Goal: Task Accomplishment & Management: Manage account settings

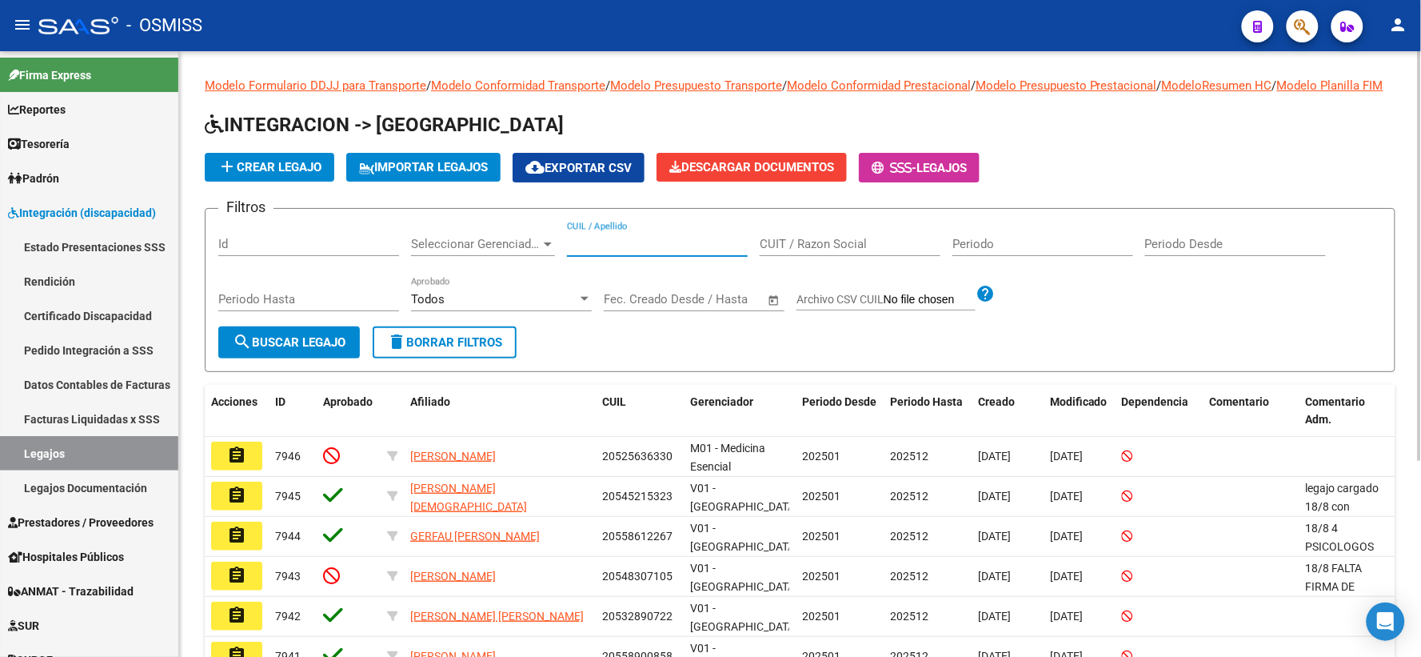
click at [681, 251] on input "CUIL / Apellido" at bounding box center [657, 244] width 181 height 14
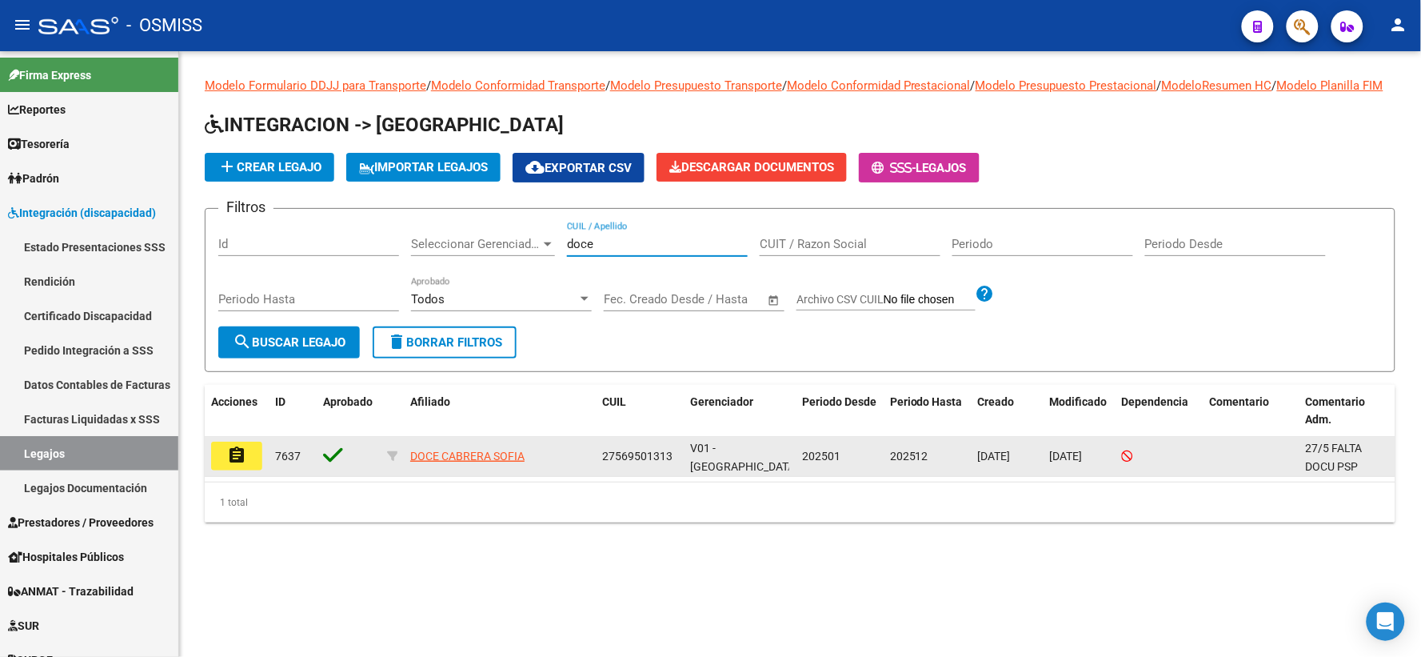
type input "doce"
click at [246, 465] on mat-icon "assignment" at bounding box center [236, 454] width 19 height 19
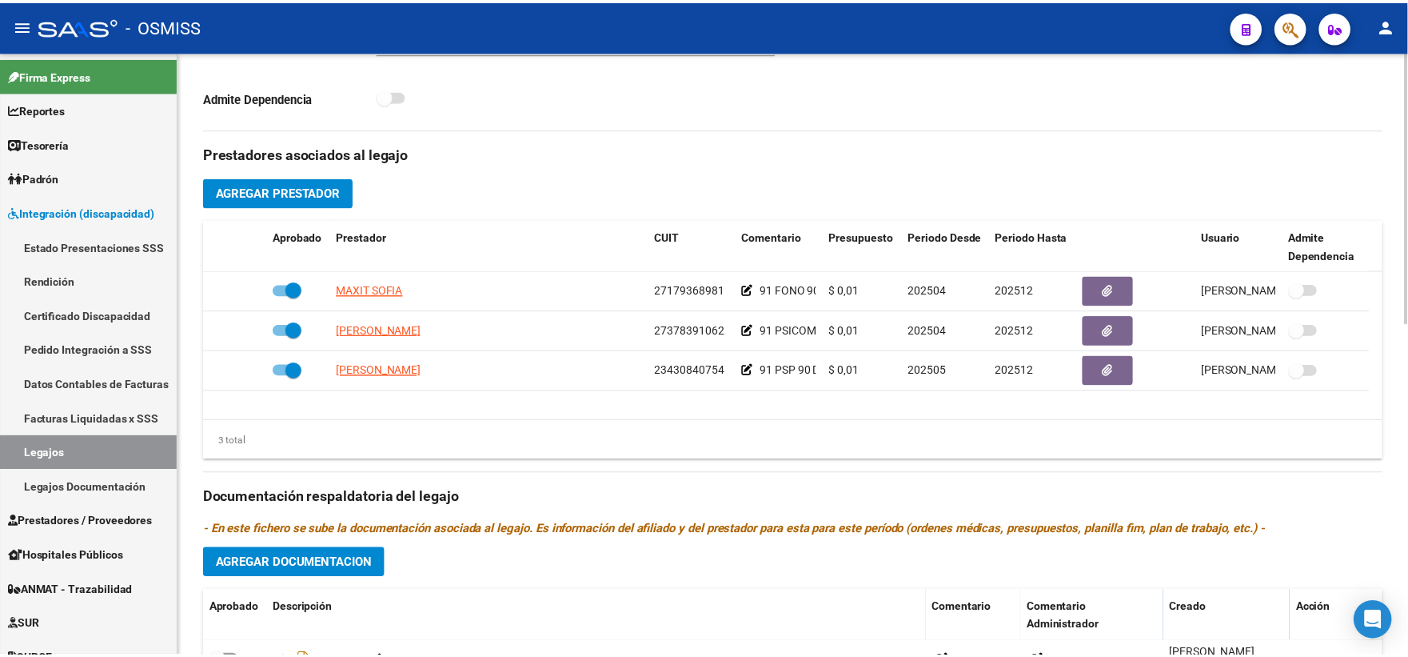
scroll to position [533, 0]
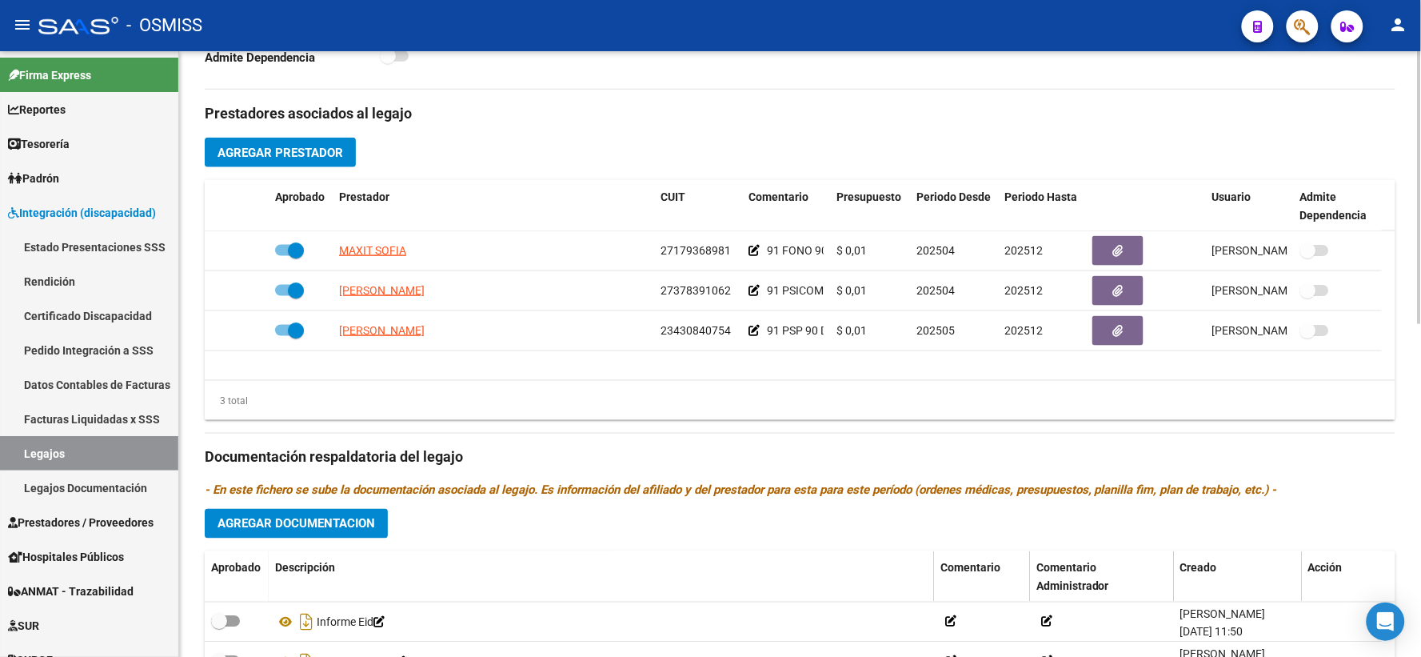
click at [525, 166] on div "Prestadores asociados al legajo Agregar Prestador Aprobado Prestador CUIT Comen…" at bounding box center [800, 447] width 1191 height 714
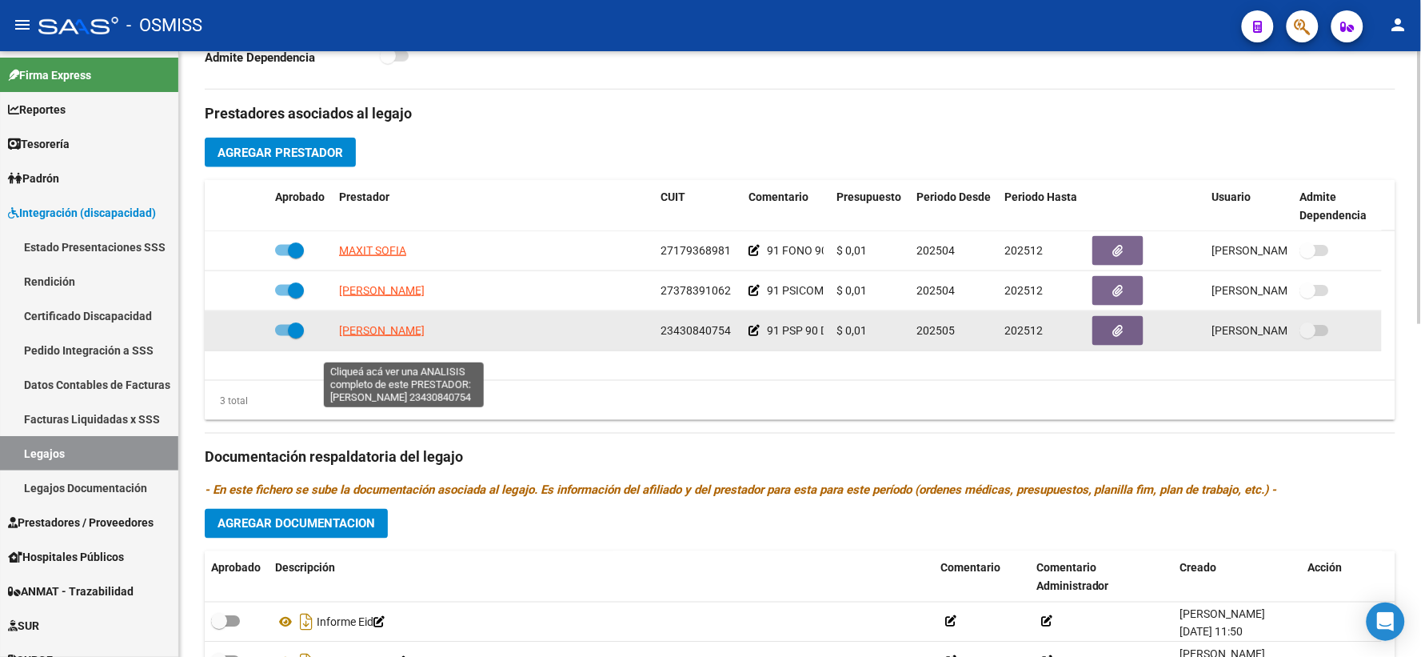
click at [394, 337] on span "[PERSON_NAME]" at bounding box center [382, 330] width 86 height 13
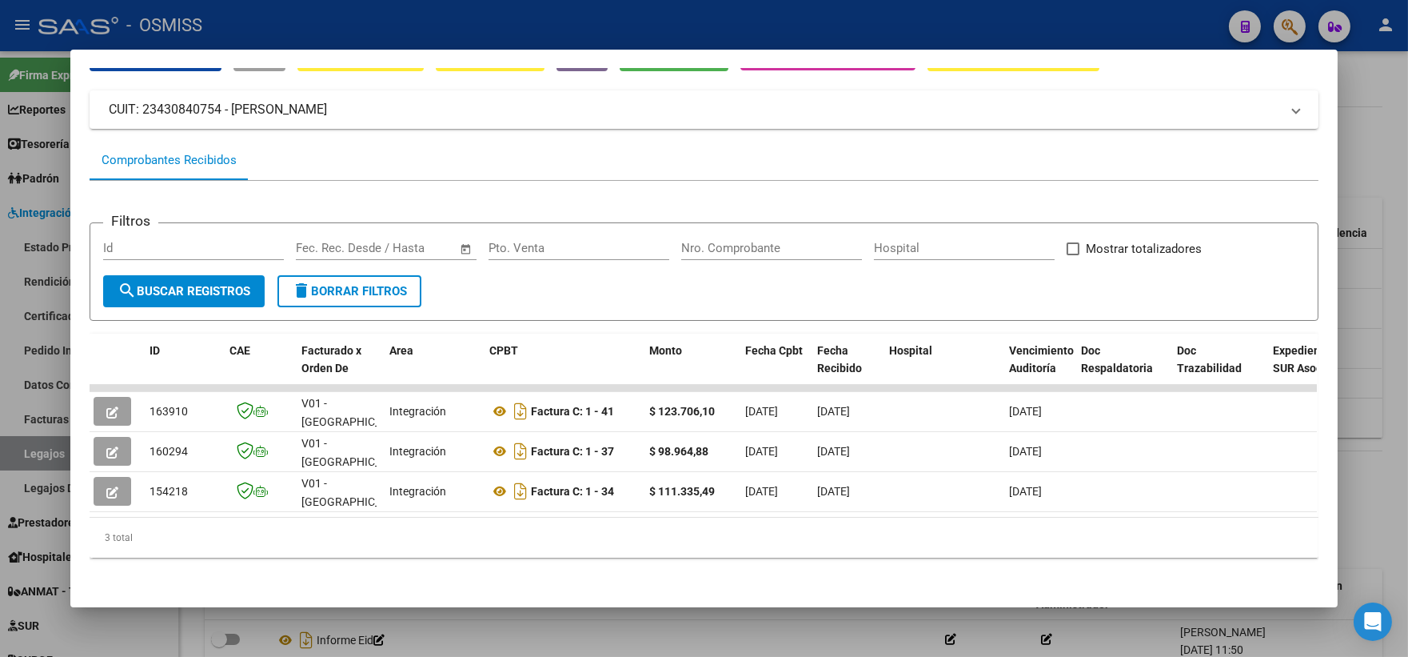
scroll to position [0, 0]
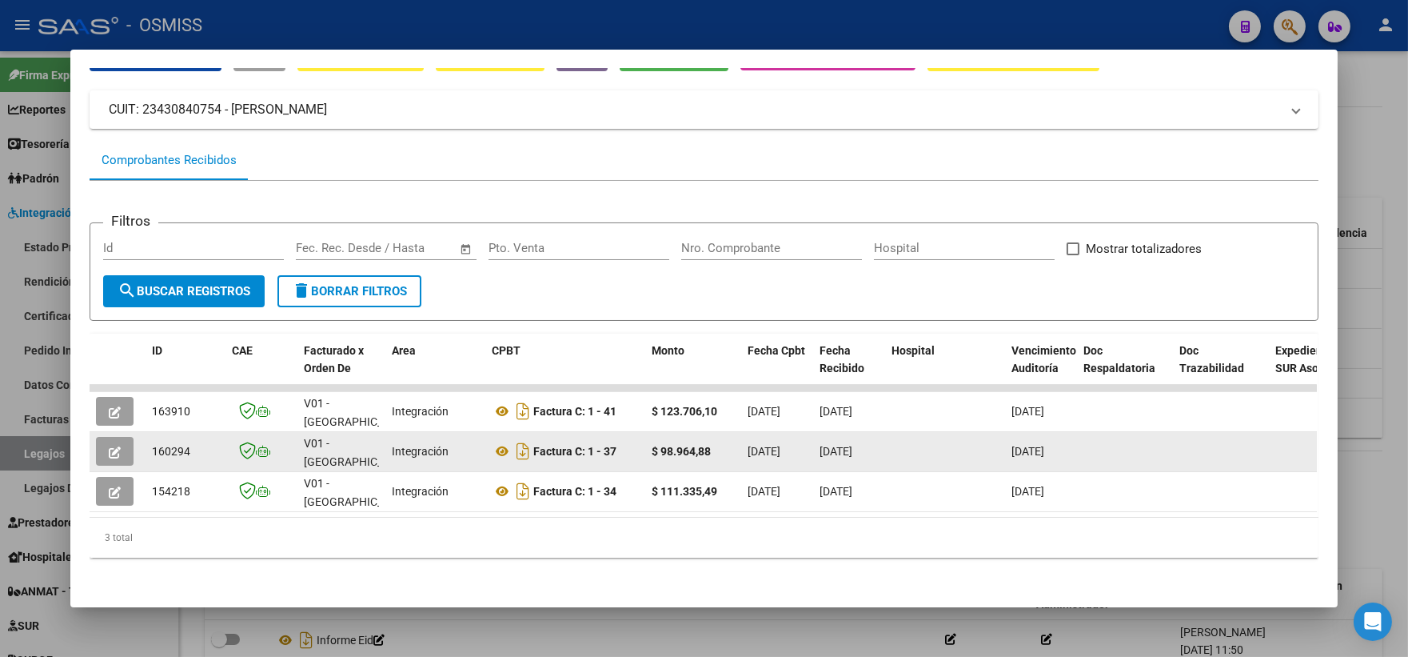
click at [109, 444] on span "button" at bounding box center [115, 451] width 12 height 14
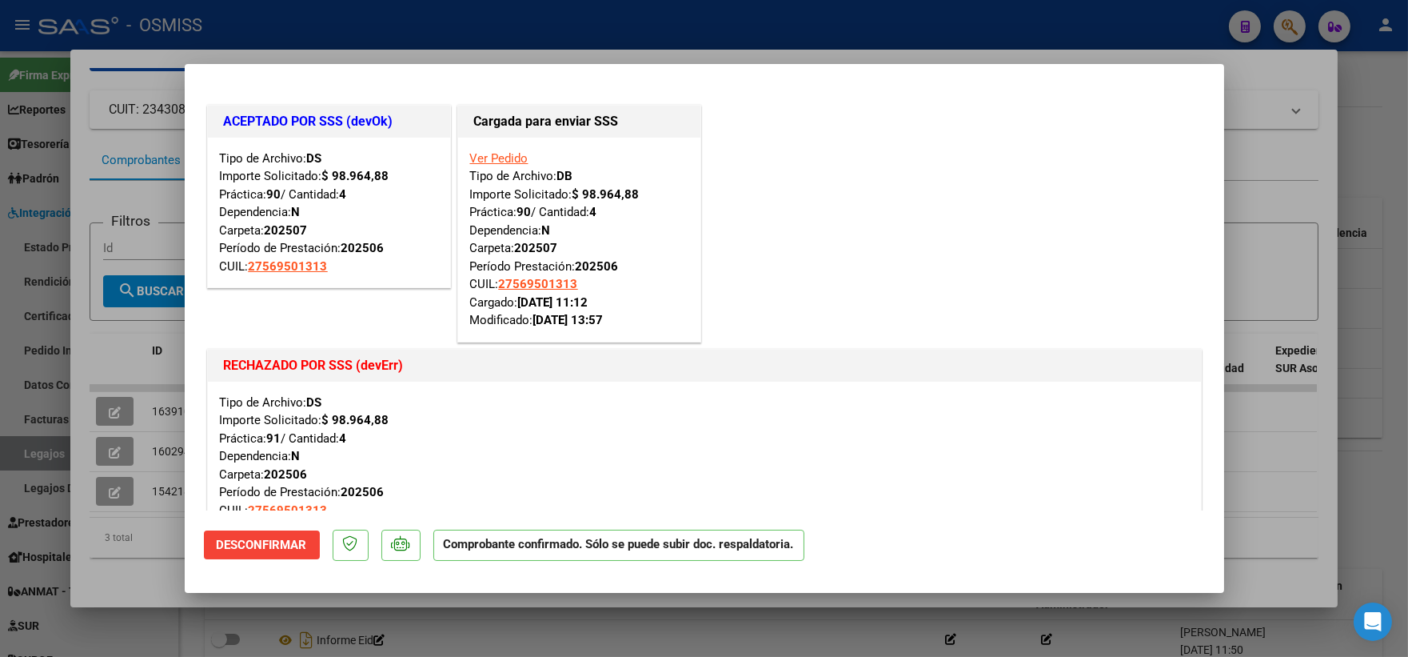
click at [1256, 246] on div at bounding box center [704, 328] width 1408 height 657
type input "$ 0,00"
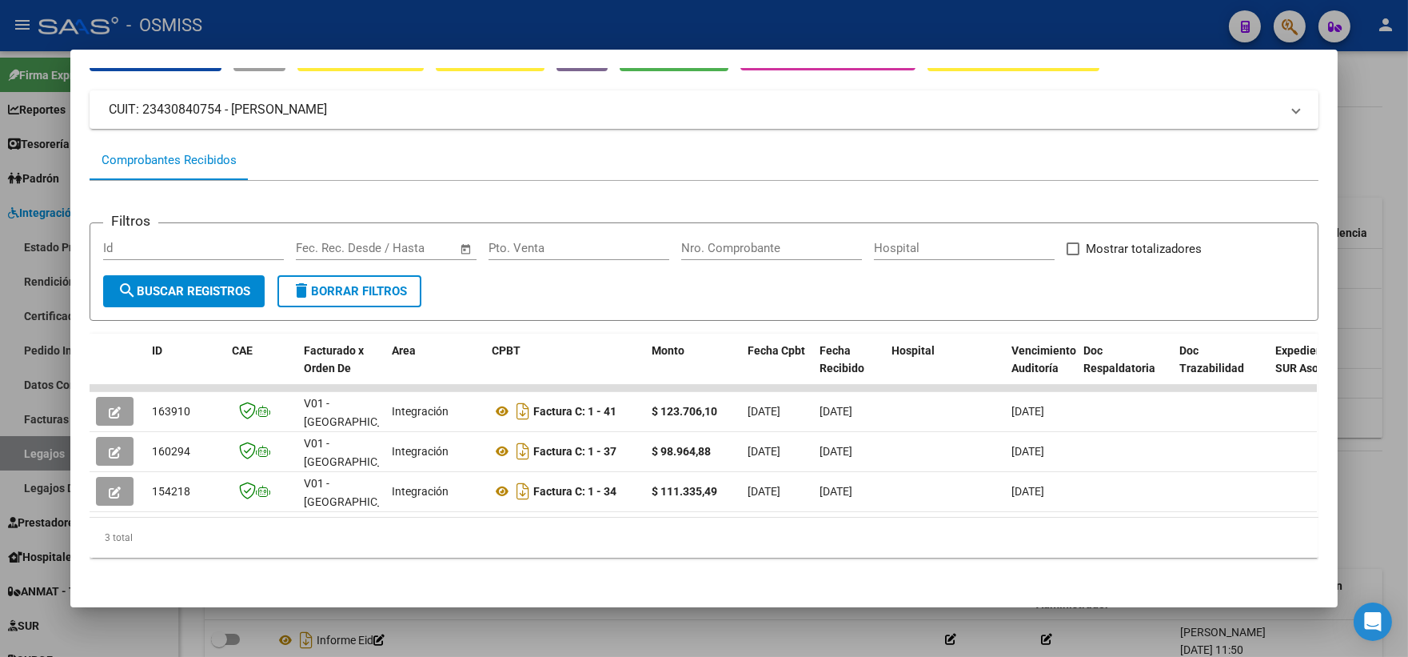
click at [1376, 296] on div at bounding box center [704, 328] width 1408 height 657
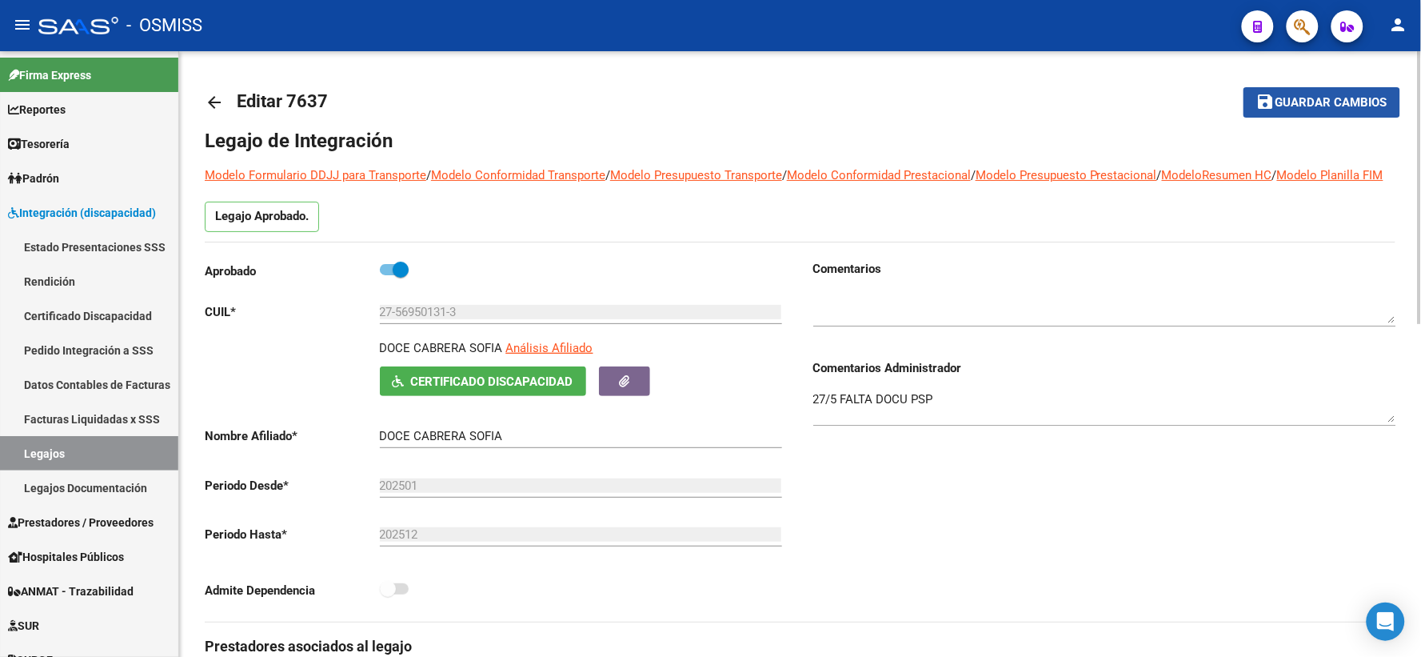
click at [1296, 90] on button "save Guardar cambios" at bounding box center [1322, 102] width 157 height 30
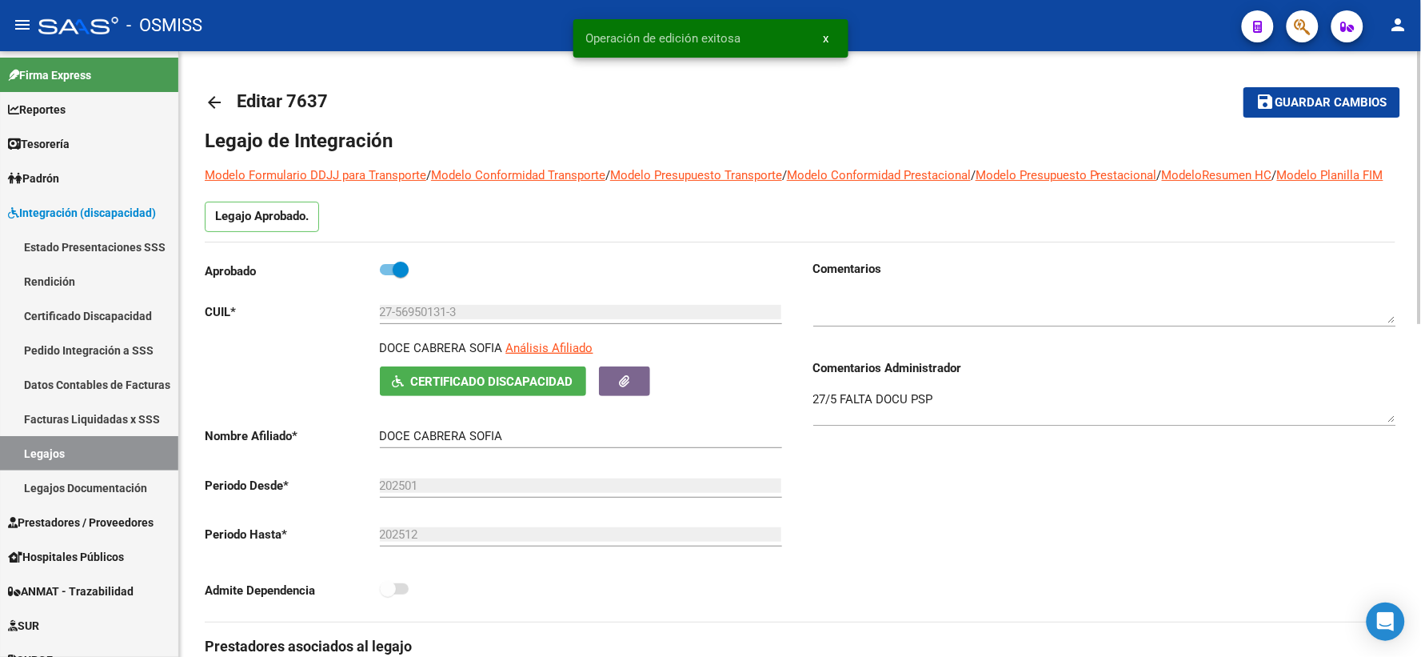
click at [214, 98] on mat-icon "arrow_back" at bounding box center [214, 102] width 19 height 19
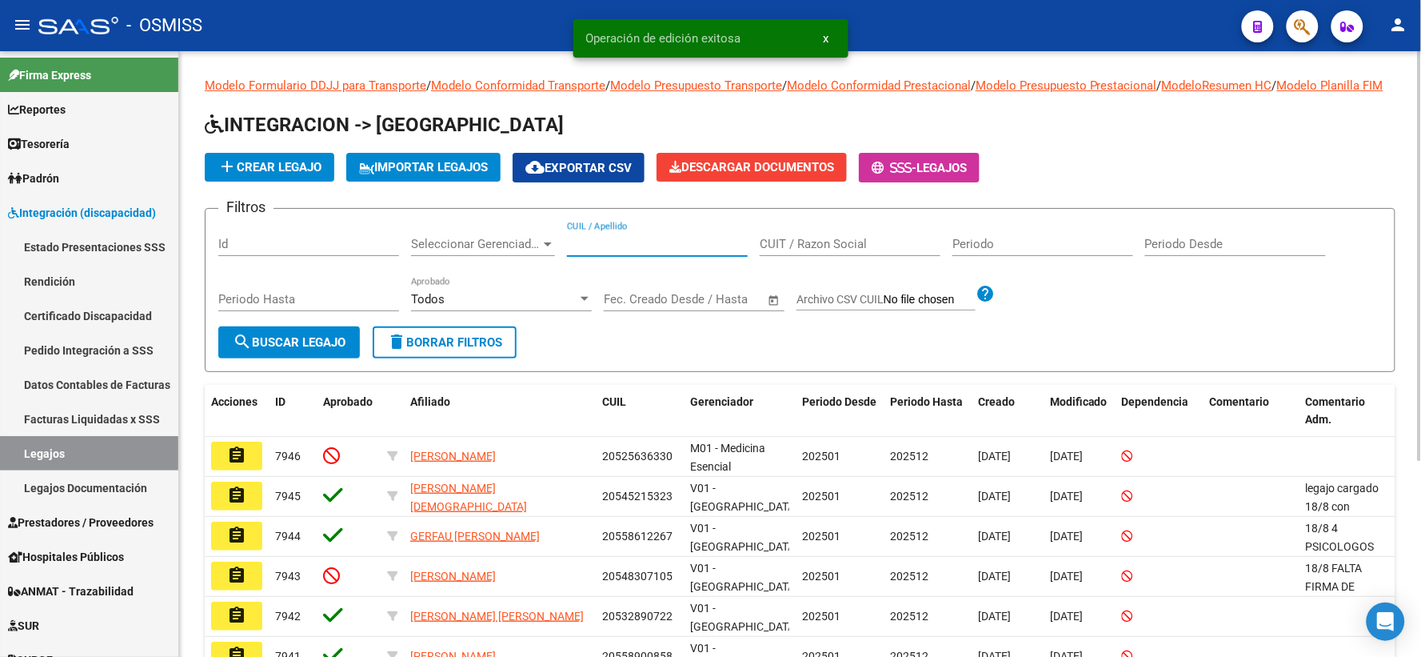
click at [652, 251] on input "CUIL / Apellido" at bounding box center [657, 244] width 181 height 14
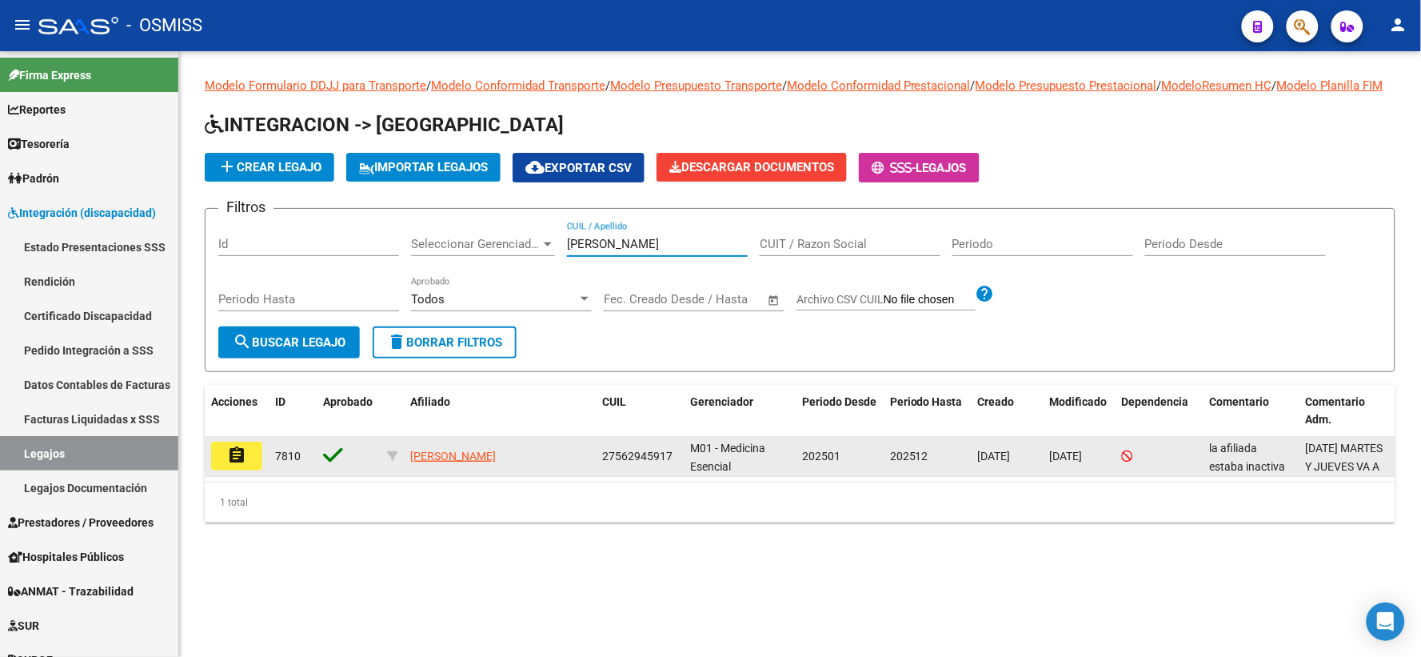
type input "[PERSON_NAME]"
click at [242, 462] on mat-icon "assignment" at bounding box center [236, 454] width 19 height 19
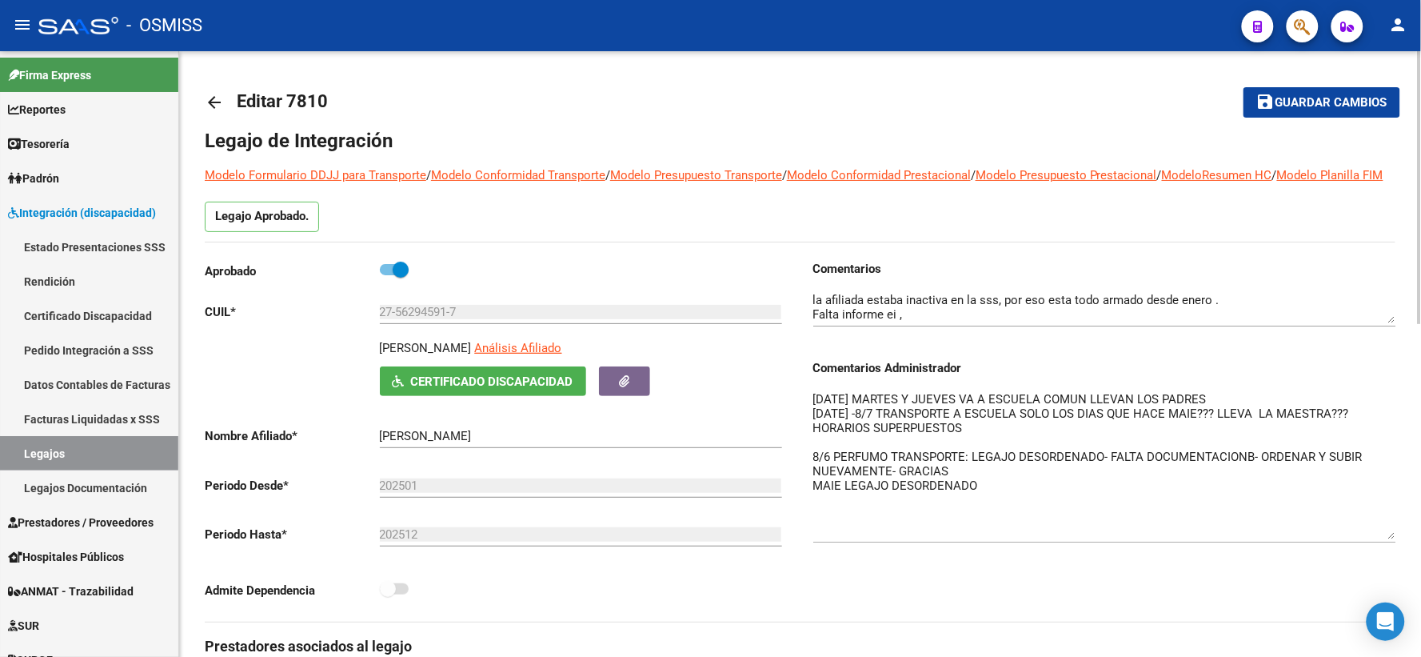
drag, startPoint x: 1392, startPoint y: 440, endPoint x: 1409, endPoint y: 557, distance: 118.1
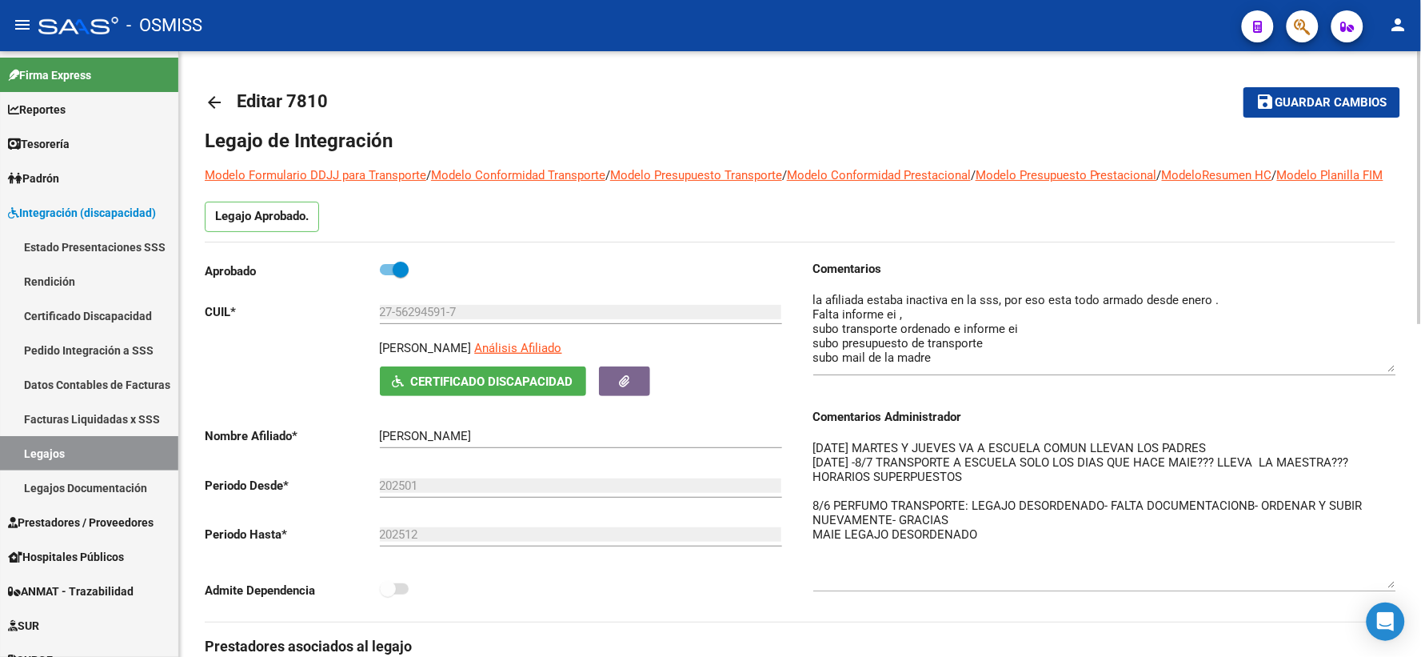
drag, startPoint x: 1392, startPoint y: 338, endPoint x: 1400, endPoint y: 387, distance: 49.3
click at [1293, 105] on span "Guardar cambios" at bounding box center [1332, 103] width 112 height 14
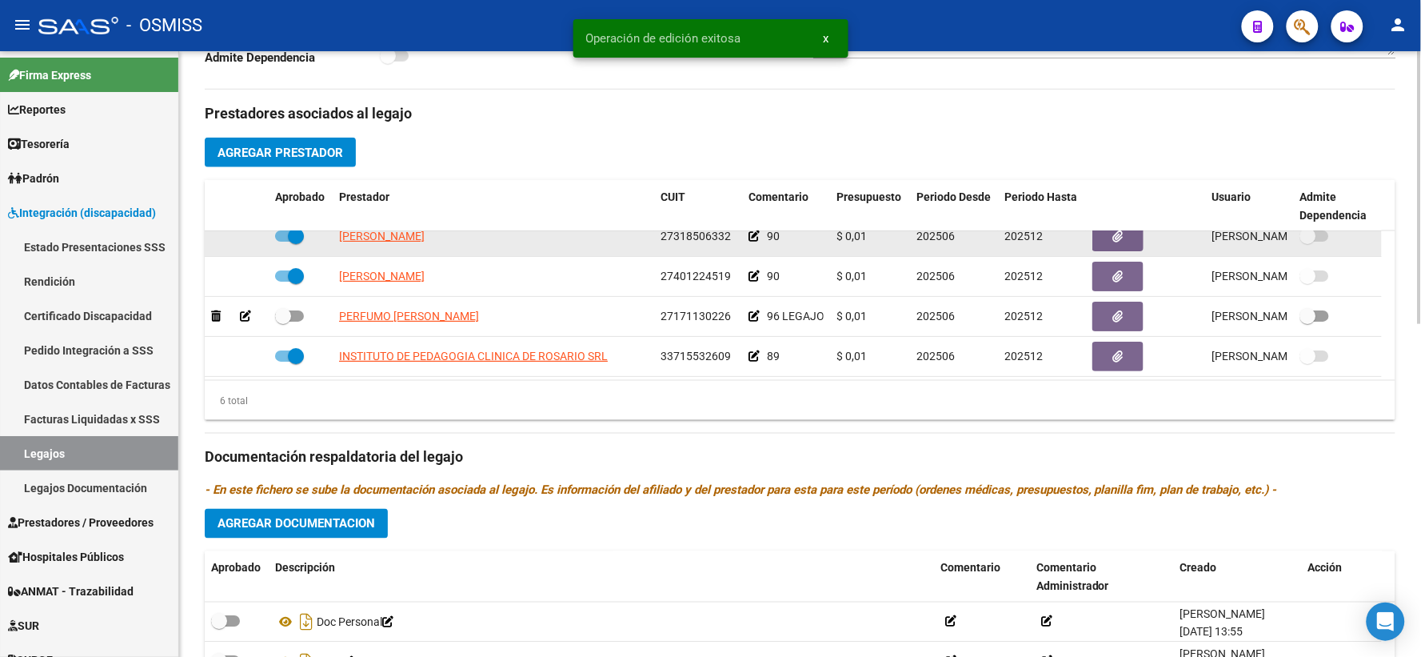
scroll to position [96, 0]
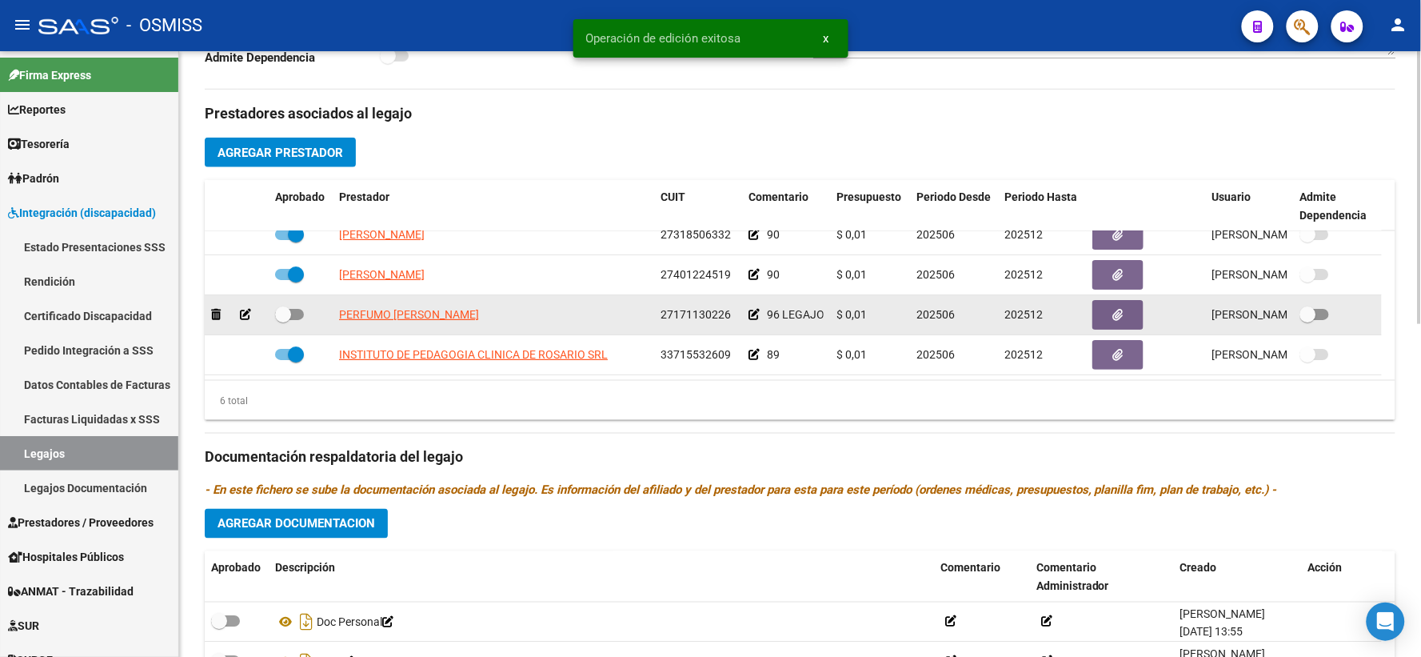
click at [701, 321] on span "27171130226" at bounding box center [696, 314] width 70 height 13
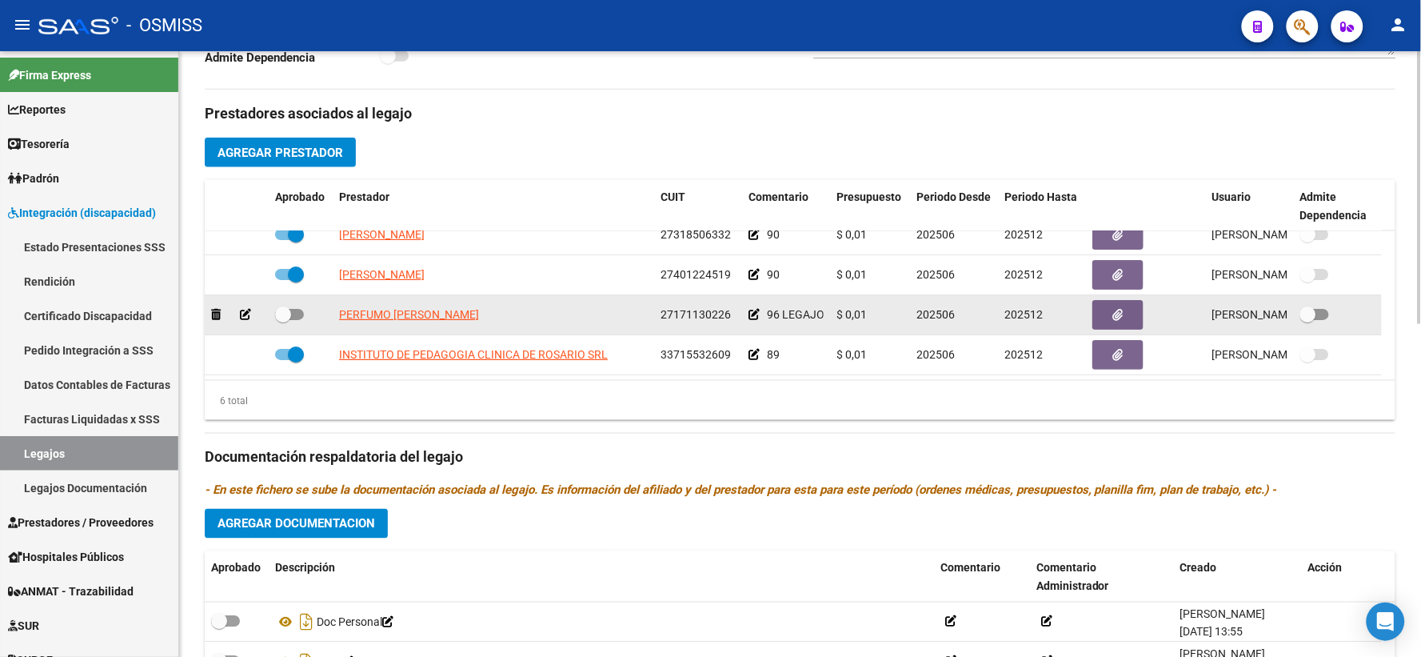
copy span "27171130226"
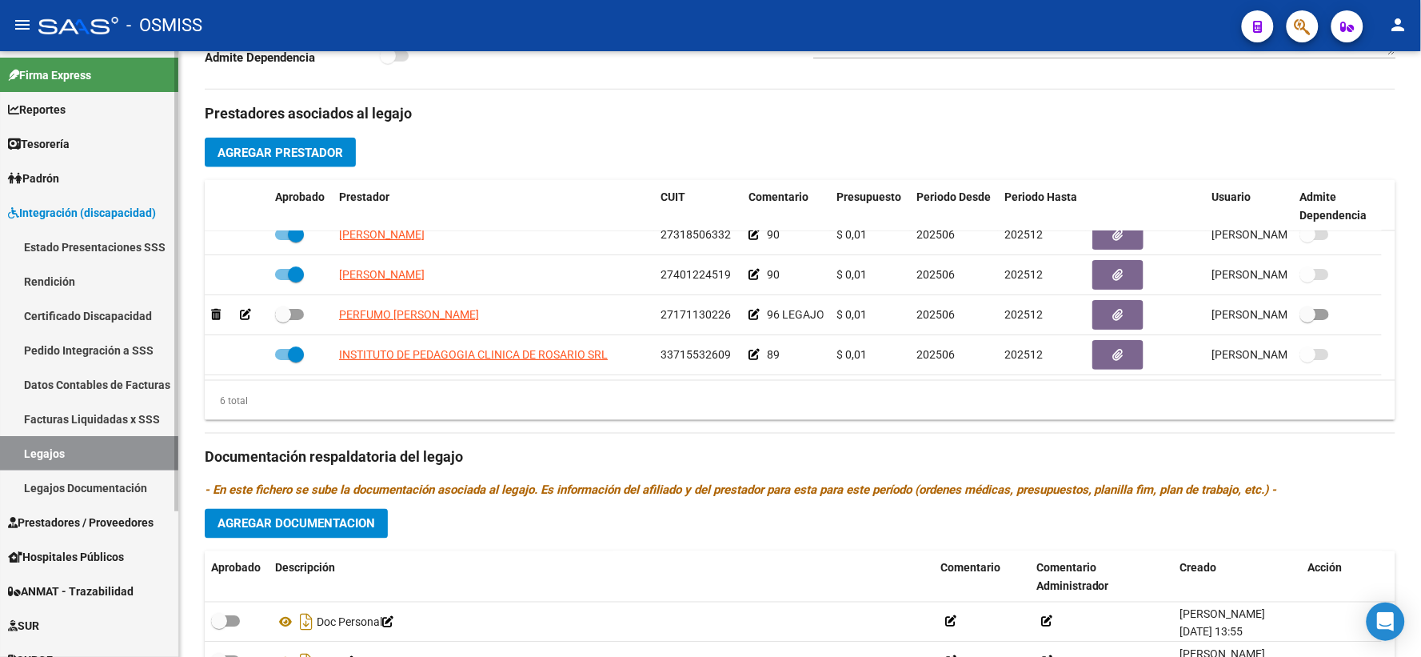
click at [52, 526] on span "Prestadores / Proveedores" at bounding box center [81, 522] width 146 height 18
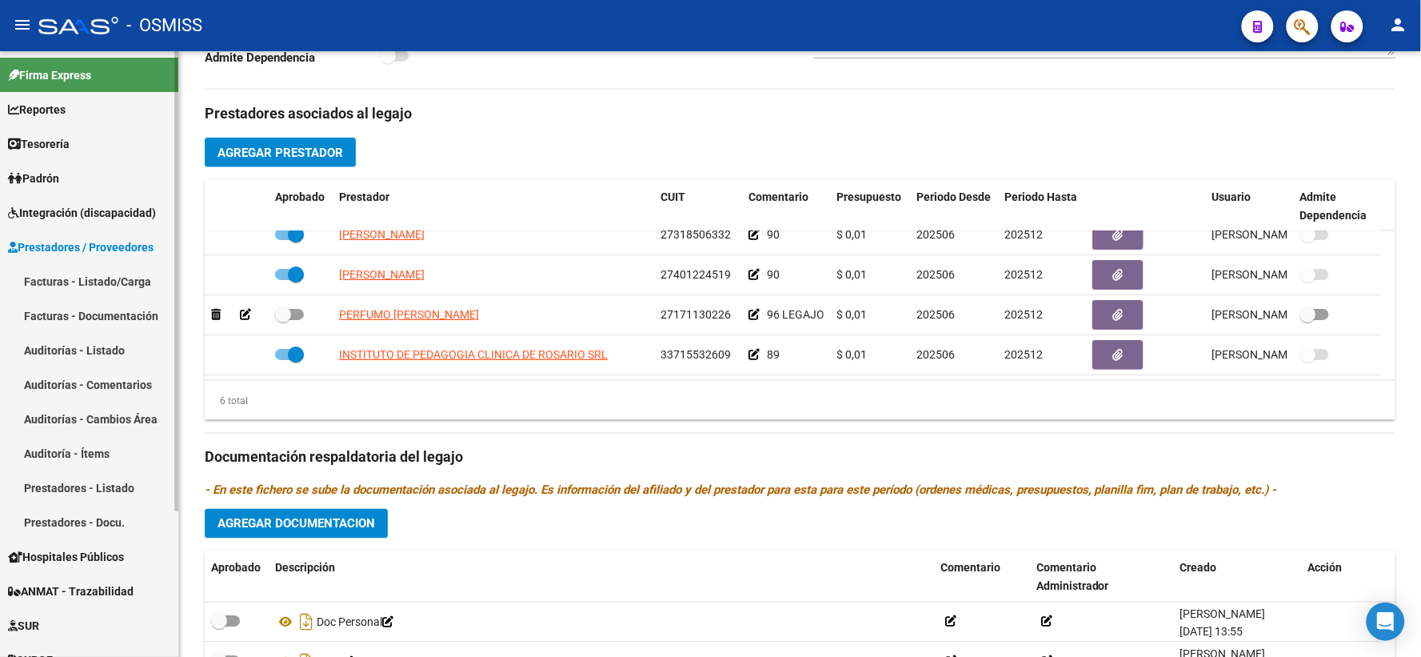
click at [49, 282] on link "Facturas - Listado/Carga" at bounding box center [89, 281] width 178 height 34
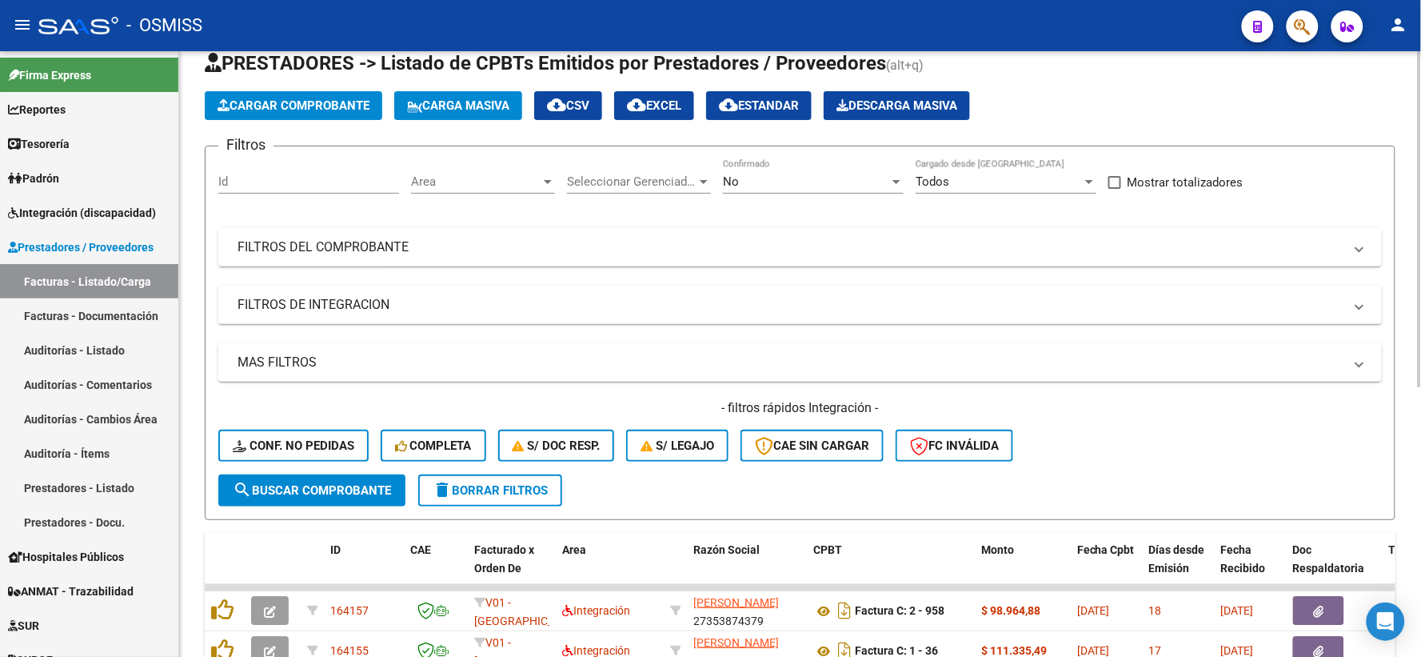
scroll to position [42, 0]
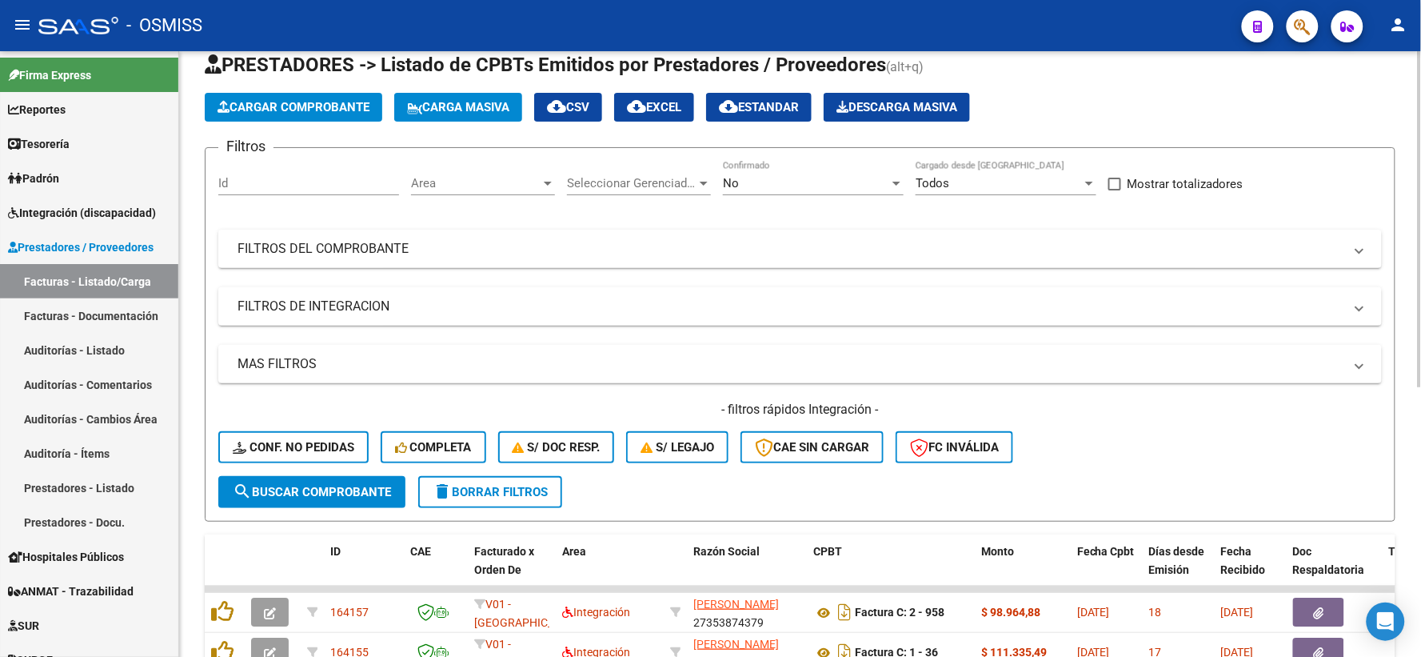
click at [897, 184] on div at bounding box center [896, 184] width 8 height 4
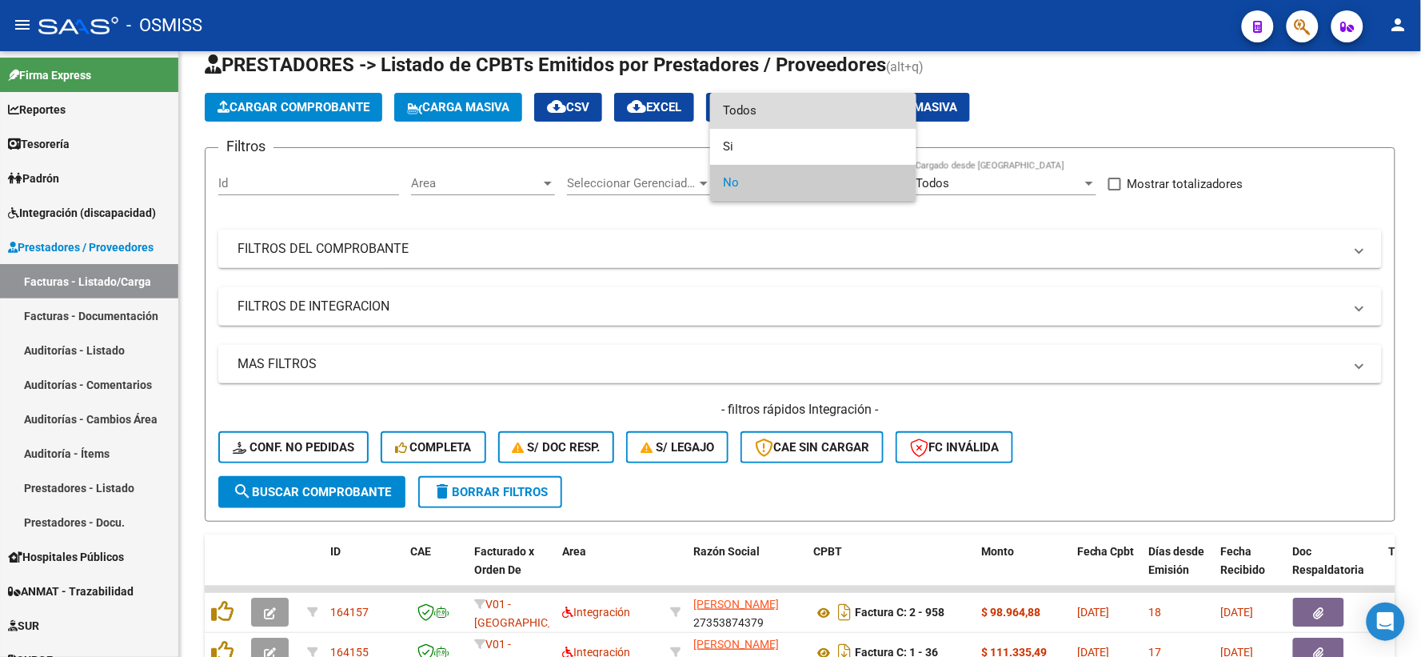
click at [754, 102] on span "Todos" at bounding box center [813, 111] width 181 height 36
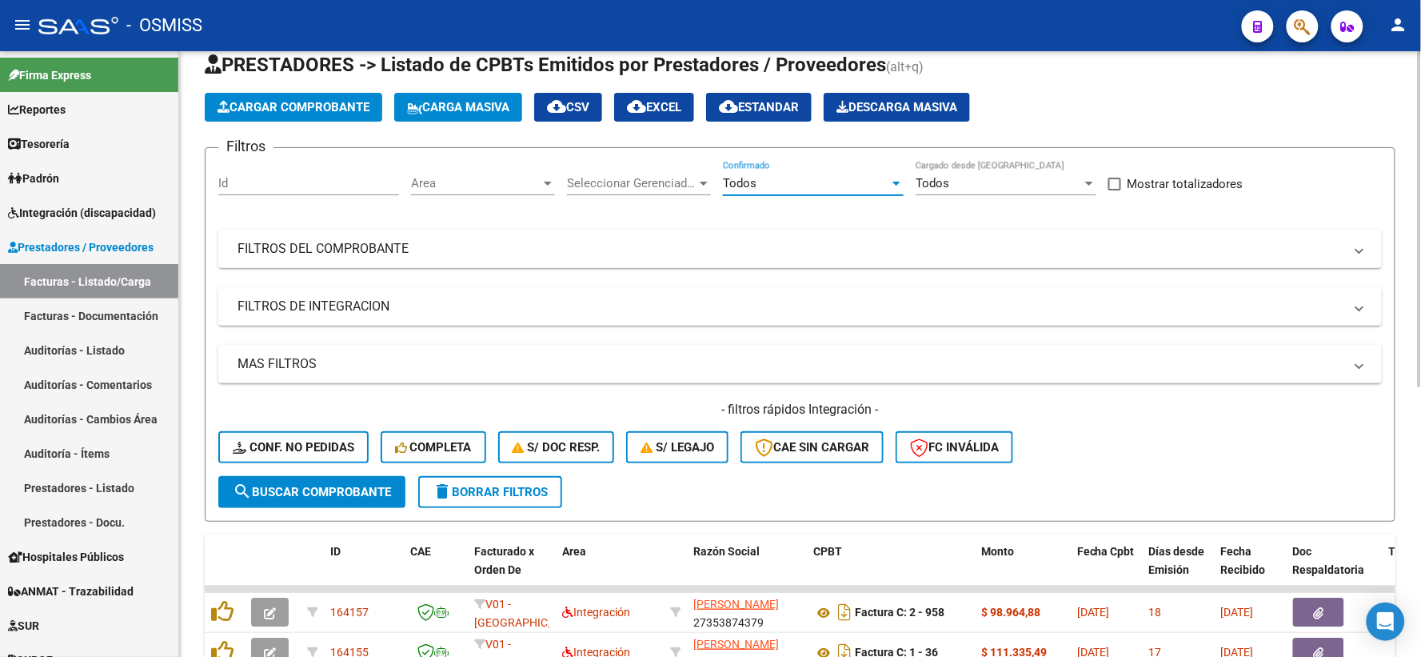
click at [381, 258] on mat-panel-title "FILTROS DEL COMPROBANTE" at bounding box center [791, 249] width 1106 height 18
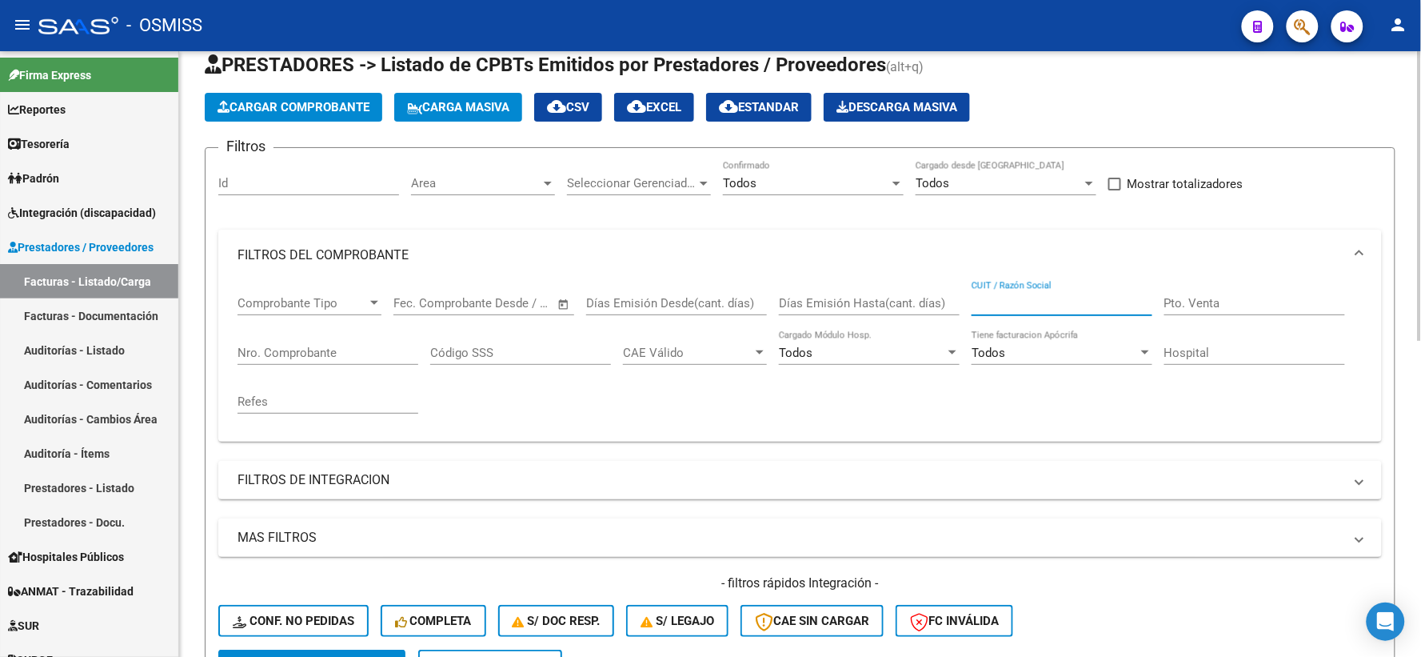
paste input "27171130226"
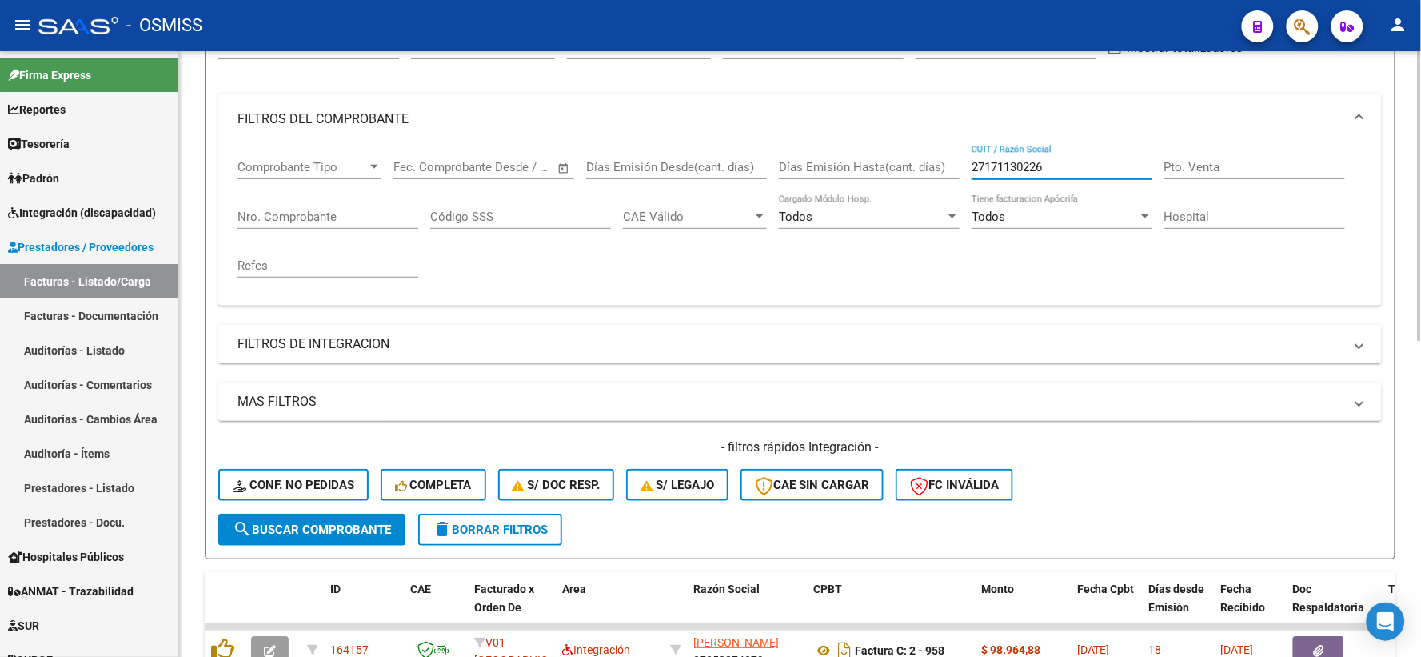
scroll to position [220, 0]
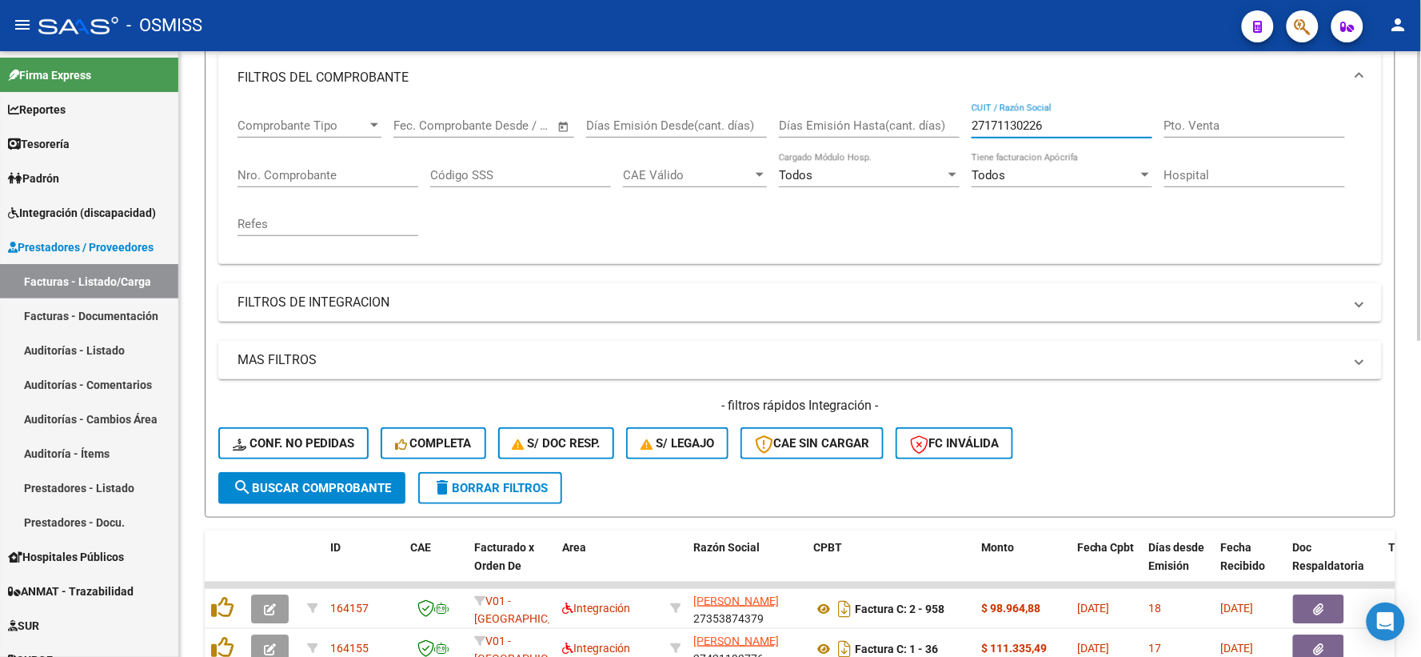
type input "27171130226"
click at [266, 490] on span "search Buscar Comprobante" at bounding box center [312, 488] width 158 height 14
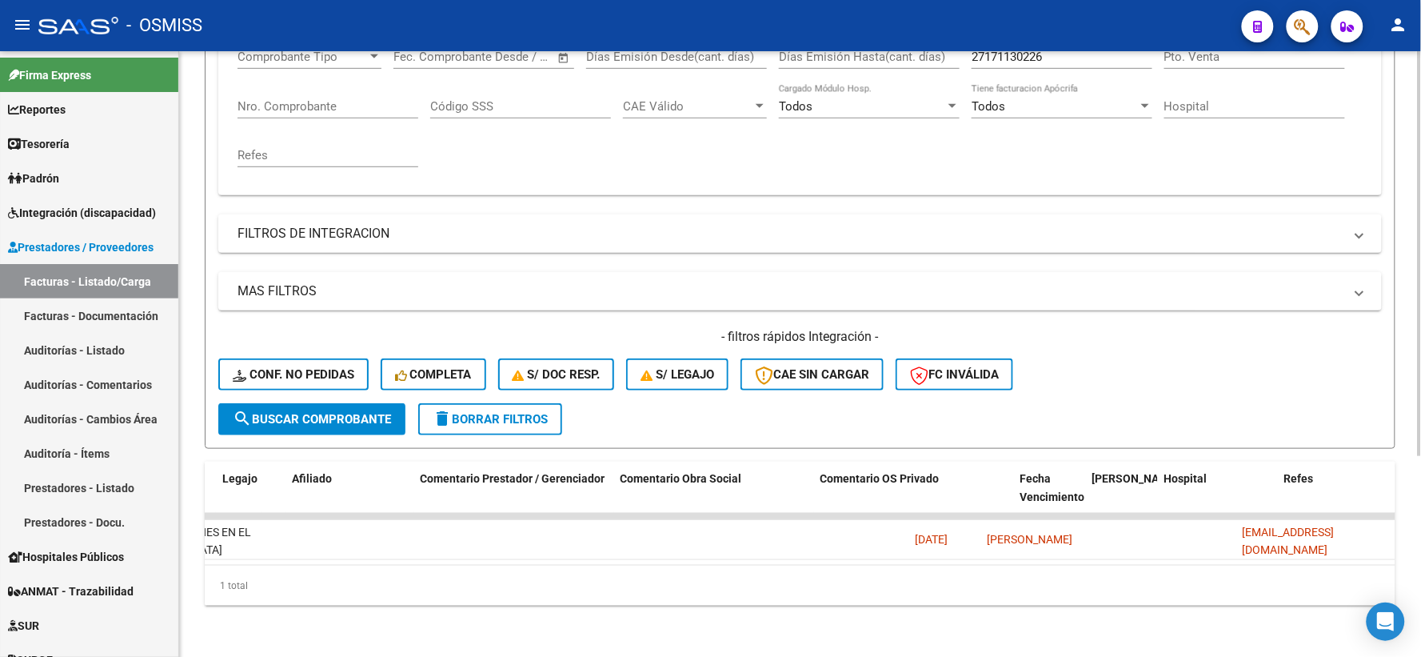
scroll to position [0, 2344]
